Goal: Navigation & Orientation: Find specific page/section

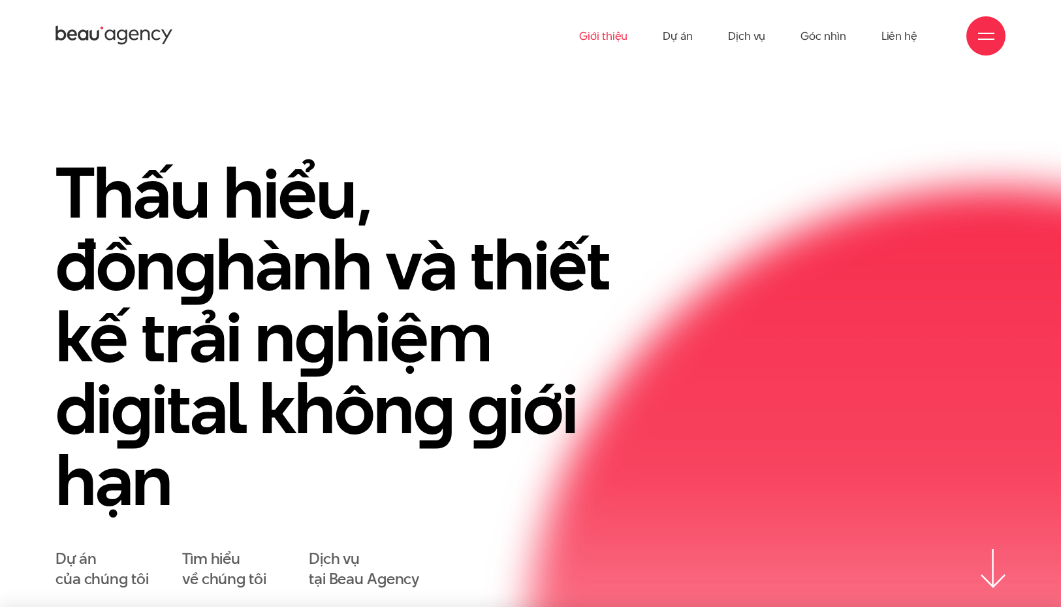
click at [610, 33] on link "Giới thiệu" at bounding box center [603, 36] width 48 height 72
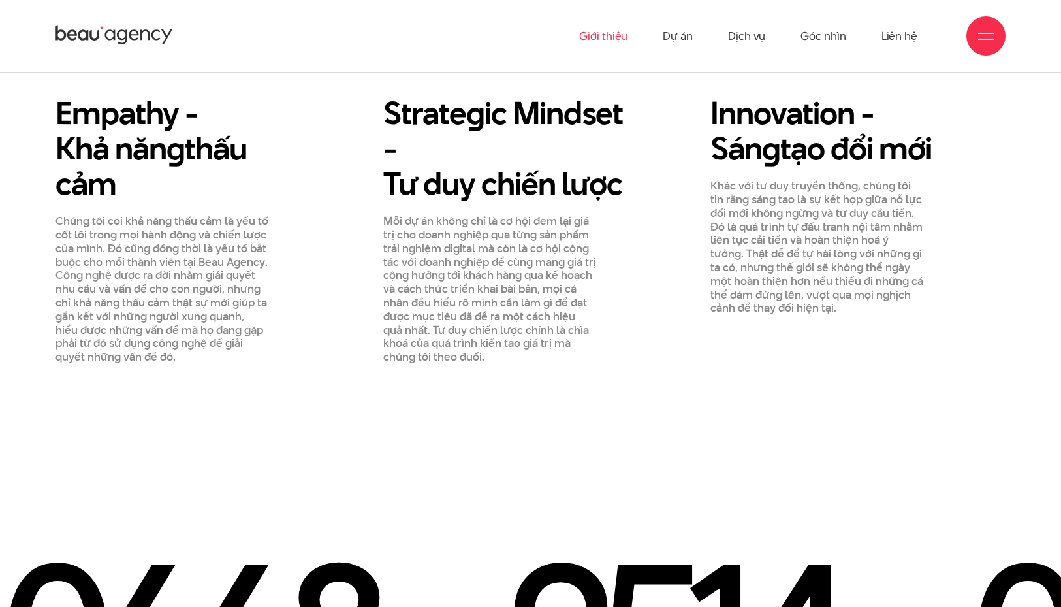
scroll to position [1637, 0]
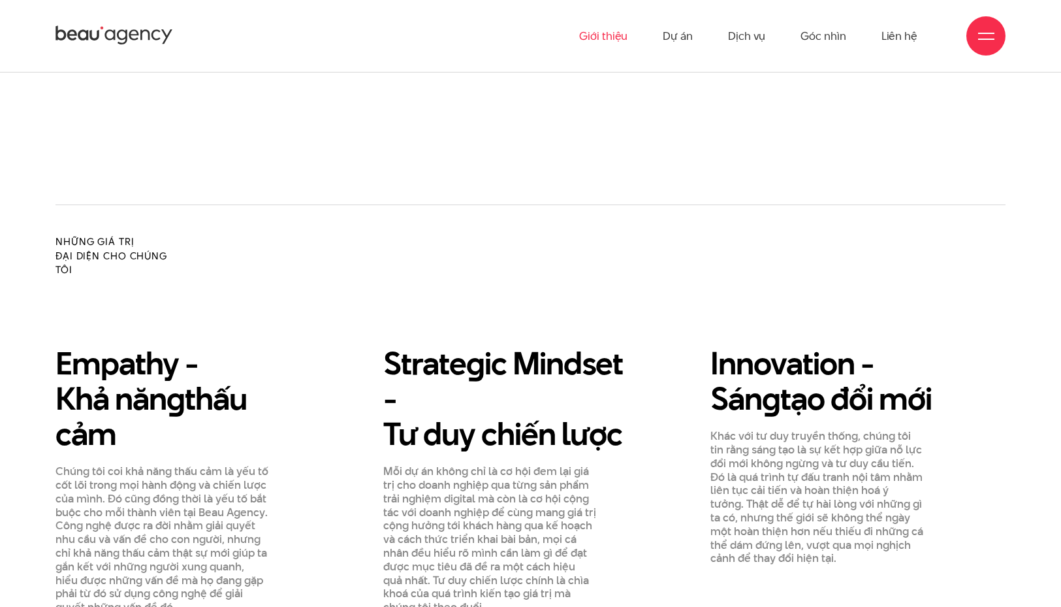
click at [986, 29] on div at bounding box center [986, 36] width 16 height 16
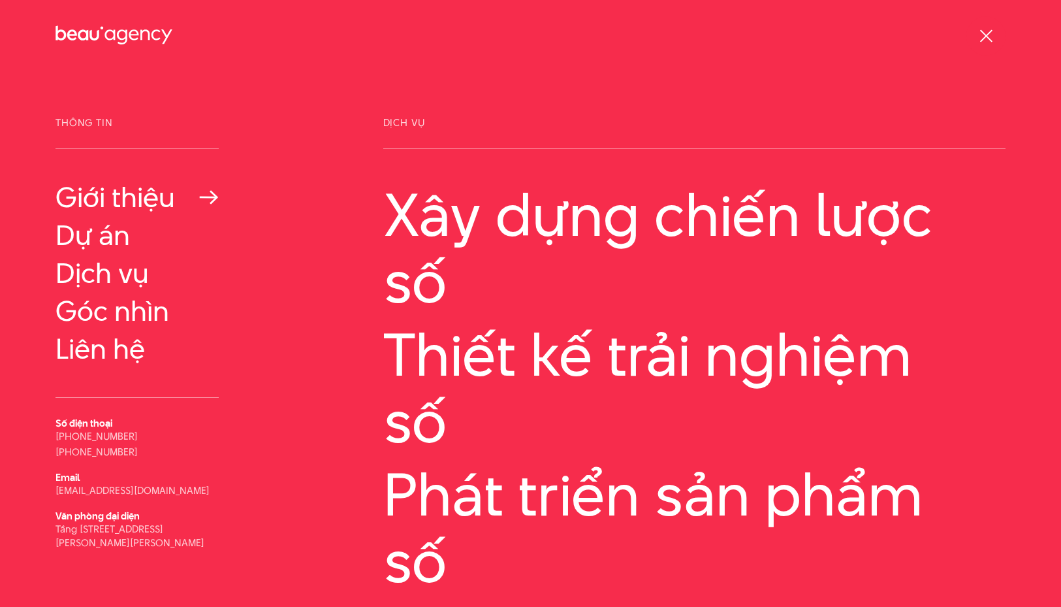
click at [124, 192] on link "Giới thiệu" at bounding box center [137, 197] width 163 height 31
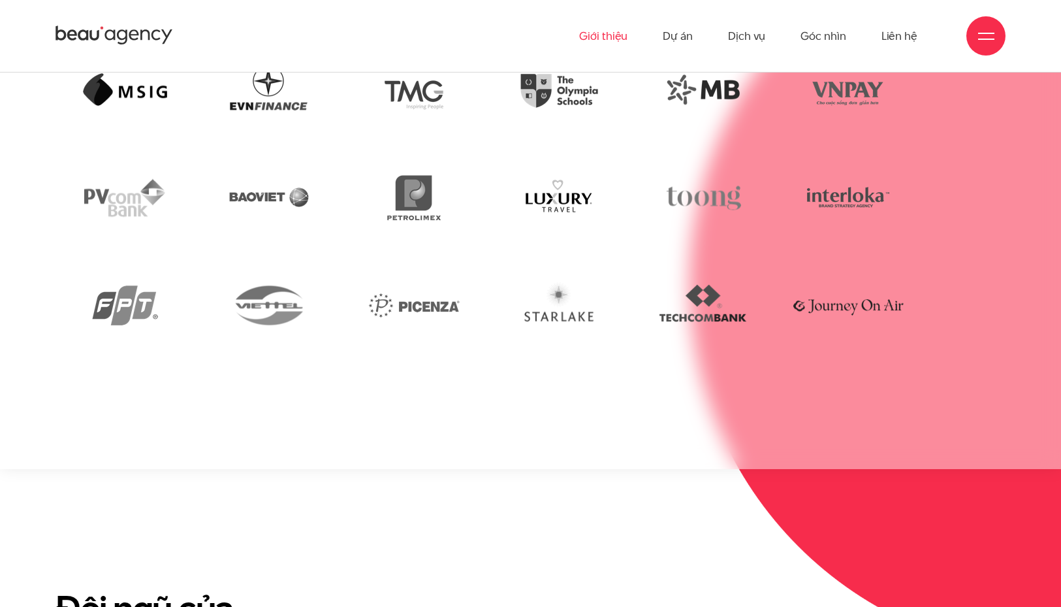
scroll to position [4150, 0]
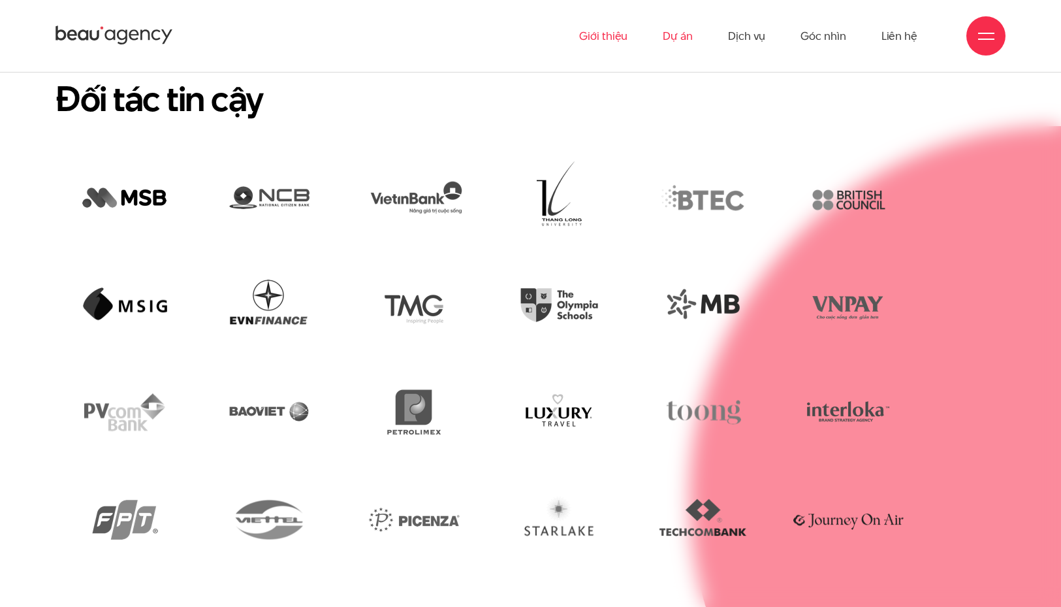
click at [682, 42] on link "Dự án" at bounding box center [678, 36] width 30 height 72
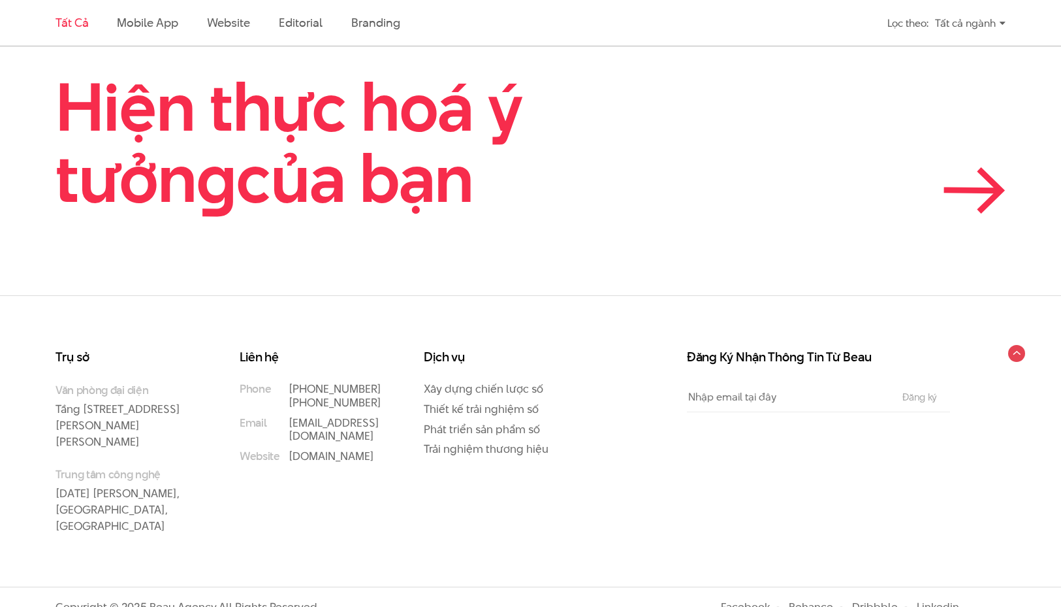
scroll to position [3360, 0]
